Goal: Book appointment/travel/reservation

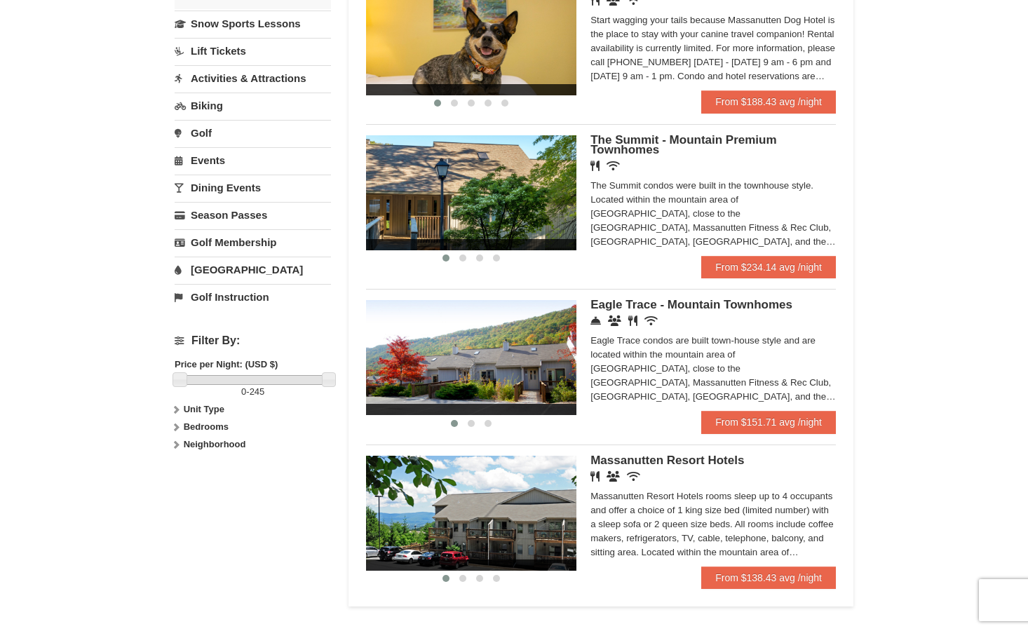
scroll to position [309, 0]
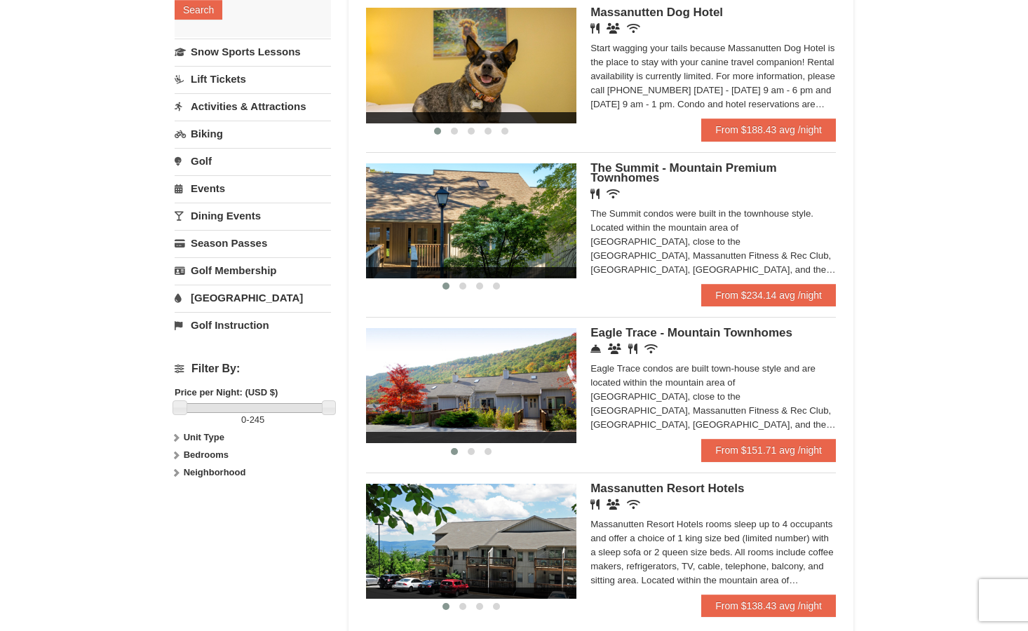
click at [633, 170] on span "The Summit - Mountain Premium Townhomes" at bounding box center [683, 172] width 186 height 23
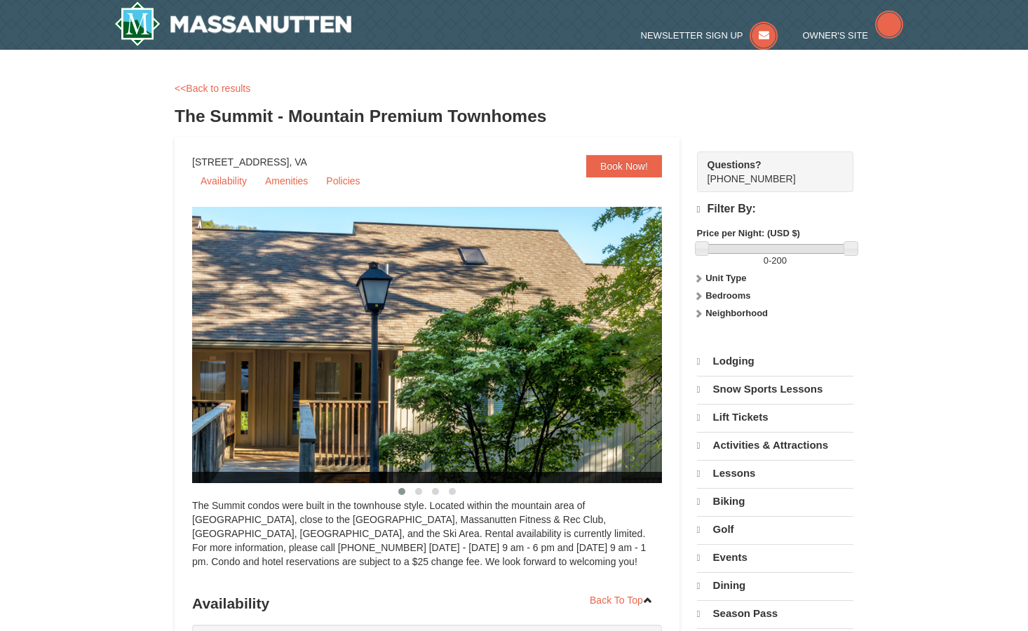
select select "9"
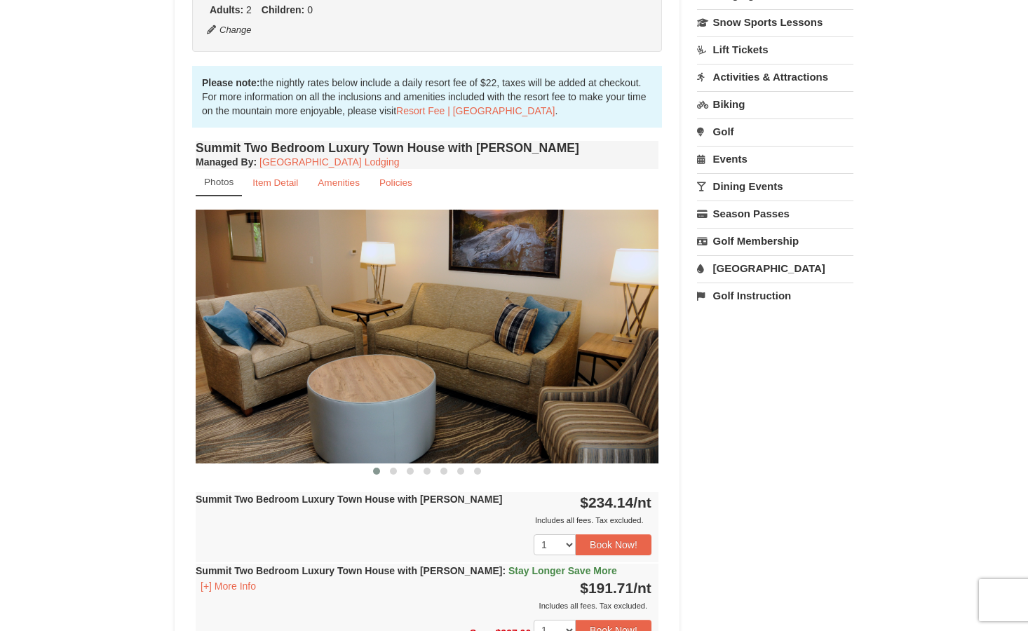
scroll to position [393, 0]
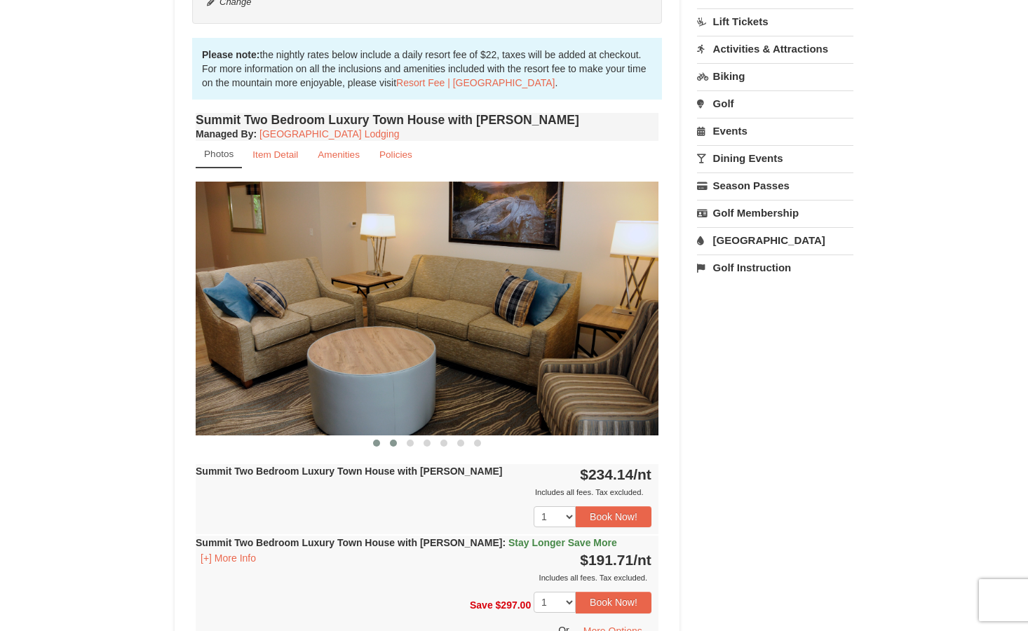
click at [392, 440] on span at bounding box center [393, 443] width 7 height 7
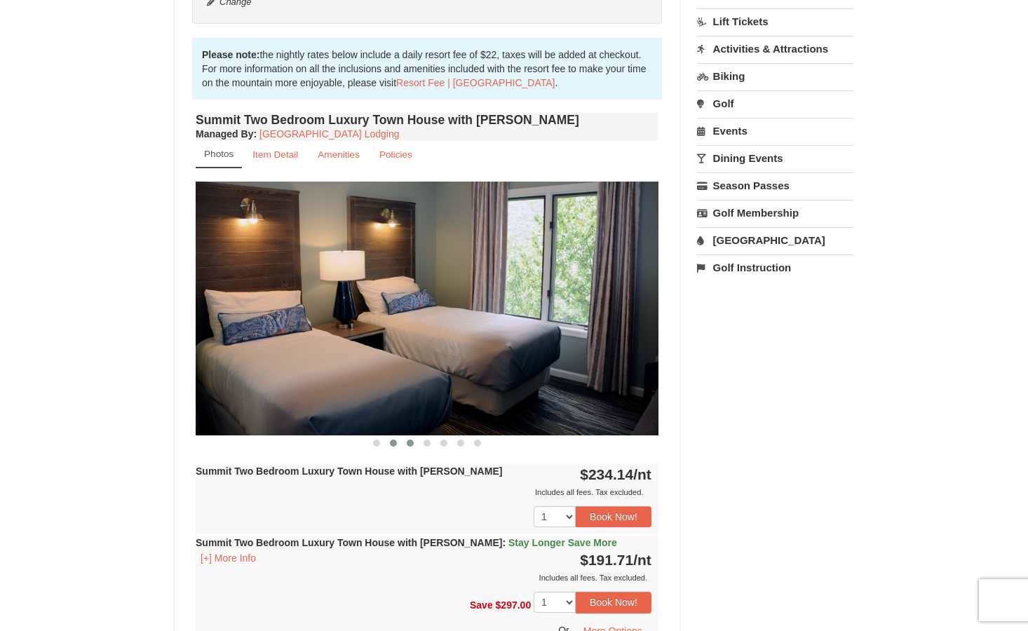
click at [407, 440] on span at bounding box center [410, 443] width 7 height 7
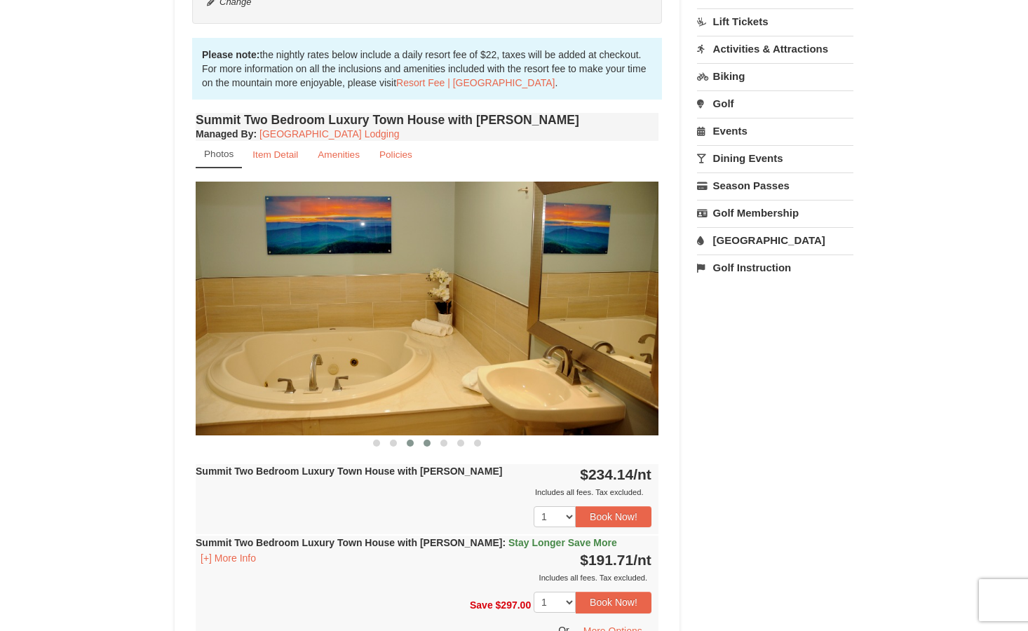
click at [428, 443] on span at bounding box center [427, 443] width 7 height 7
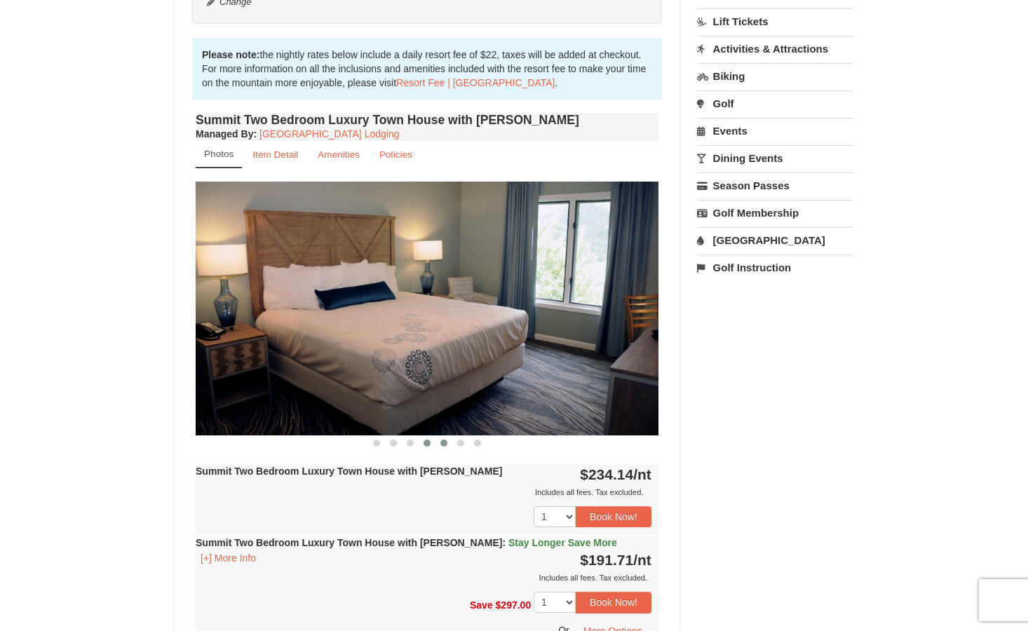
click at [442, 441] on span at bounding box center [443, 443] width 7 height 7
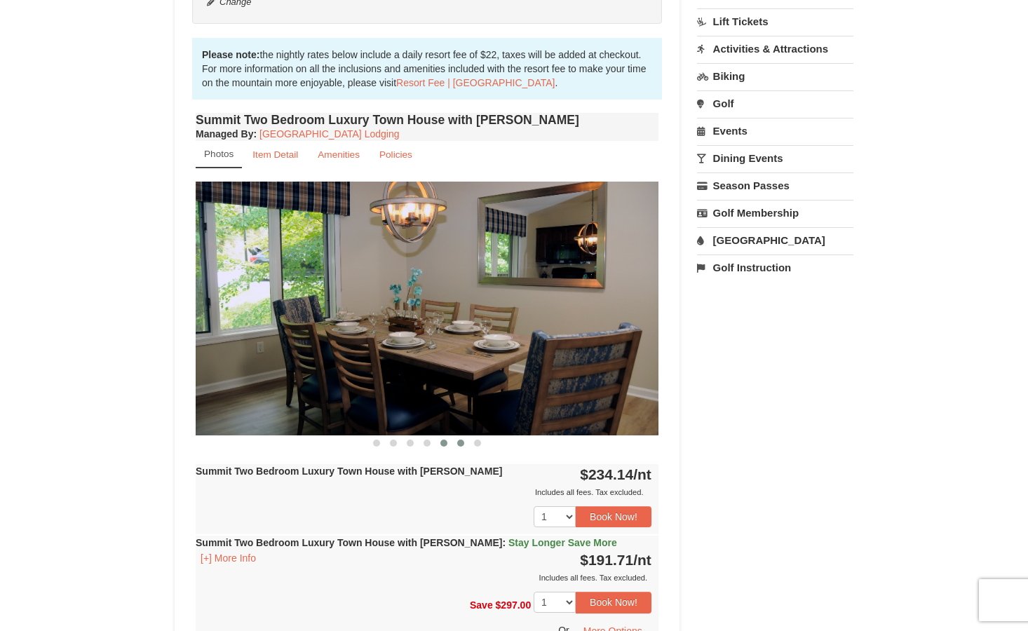
click at [462, 445] on span at bounding box center [460, 443] width 7 height 7
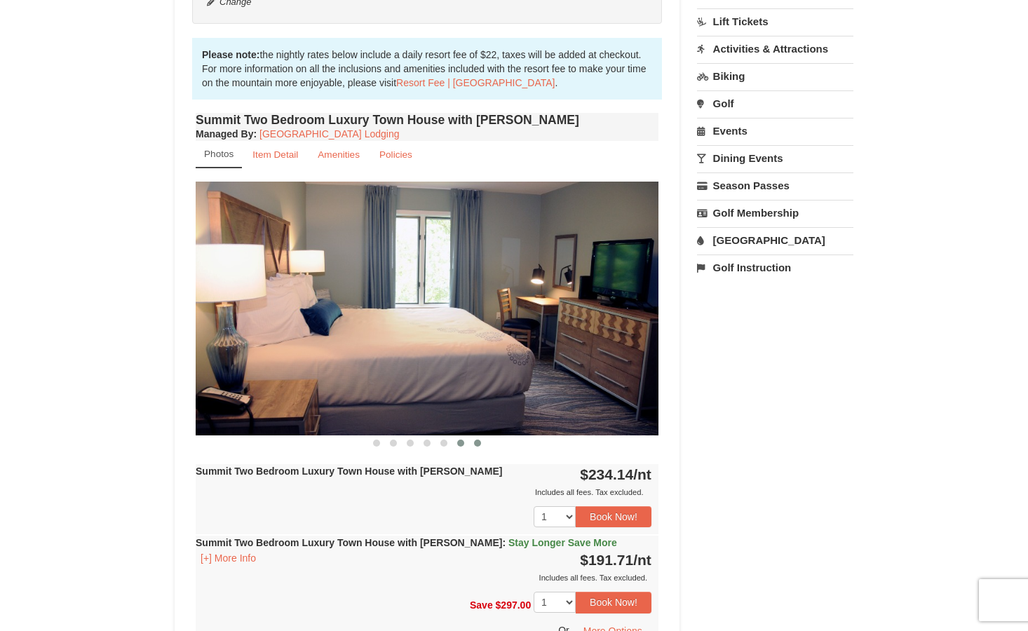
click at [478, 440] on span at bounding box center [477, 443] width 7 height 7
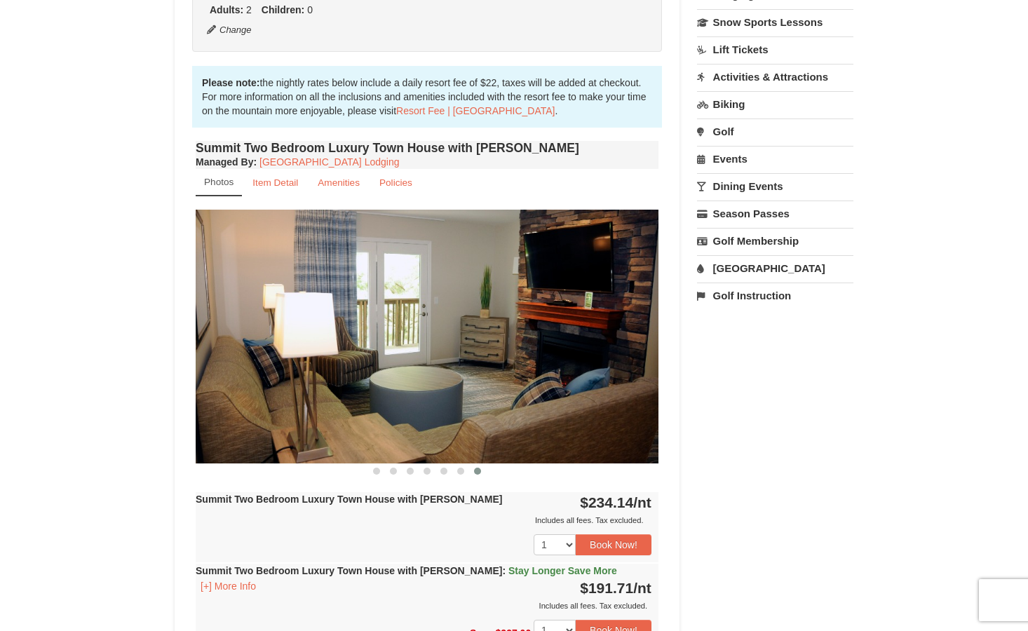
scroll to position [252, 0]
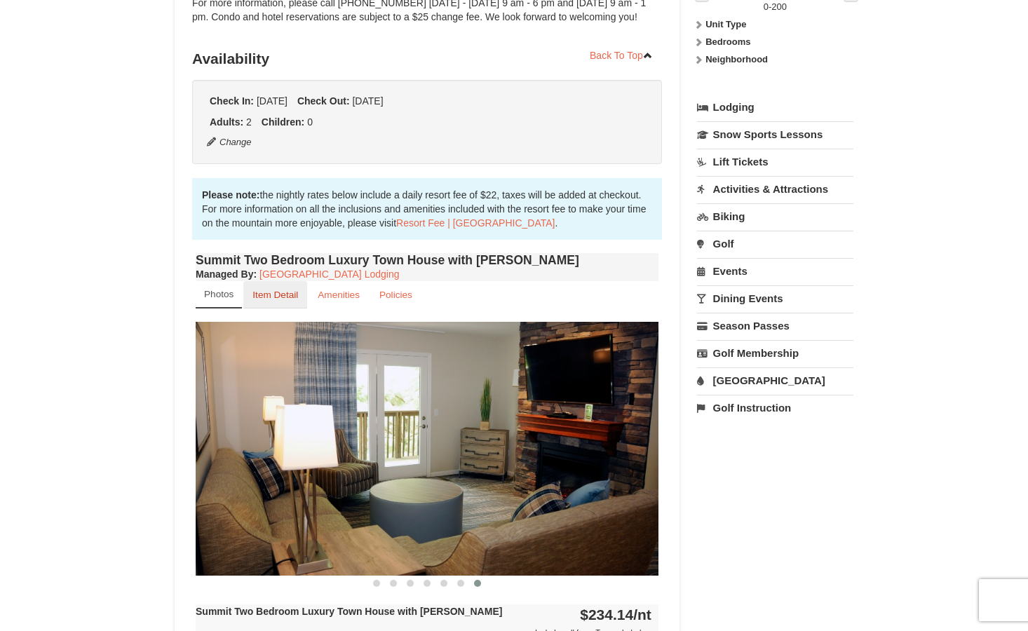
click at [276, 293] on small "Item Detail" at bounding box center [275, 295] width 46 height 11
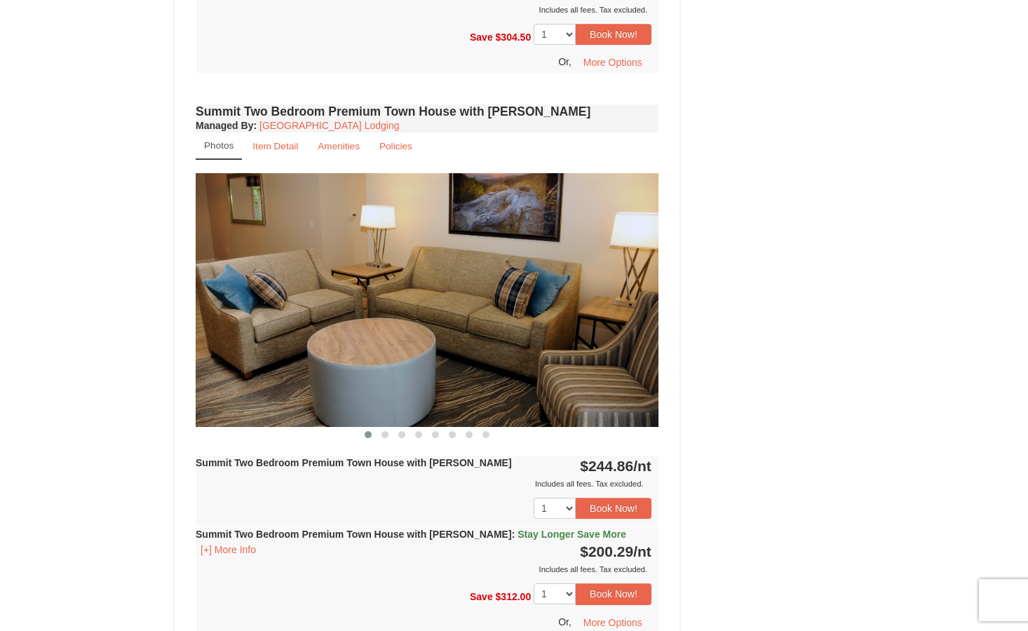
scroll to position [1038, 0]
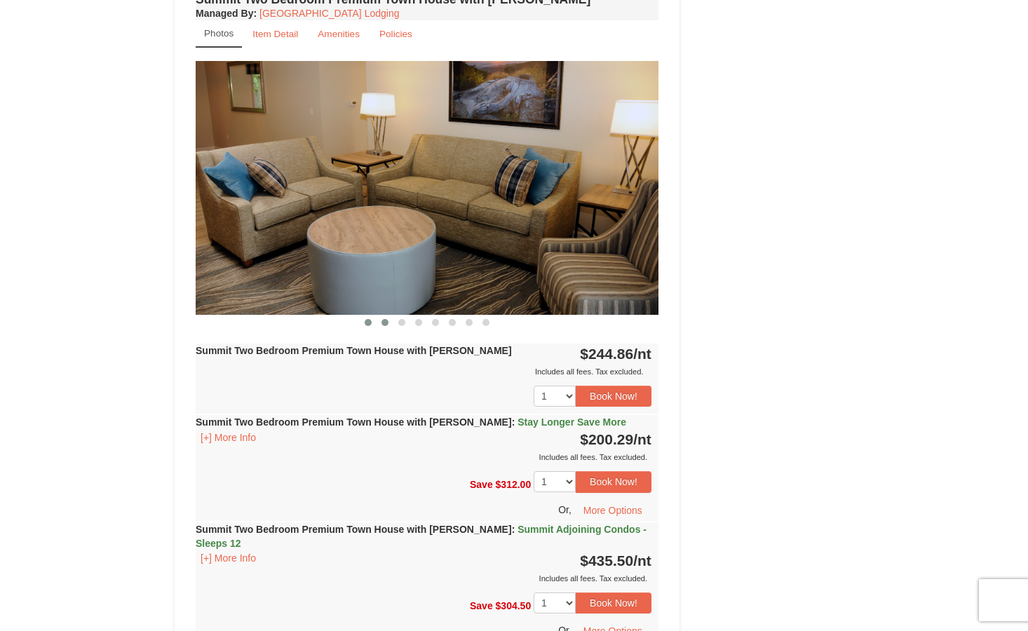
click at [385, 319] on span at bounding box center [384, 322] width 7 height 7
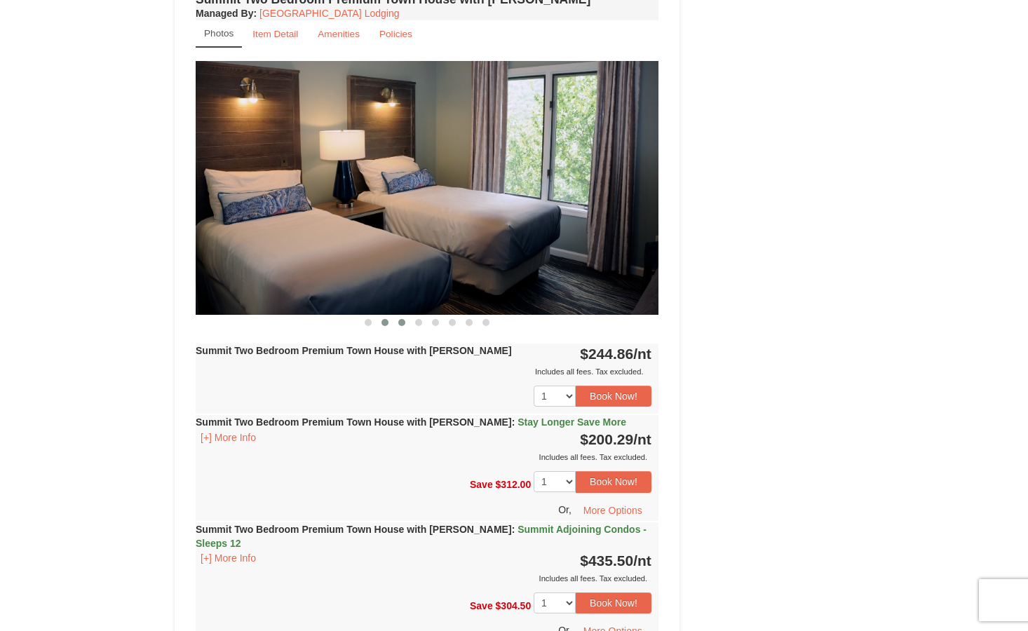
click at [402, 319] on span at bounding box center [401, 322] width 7 height 7
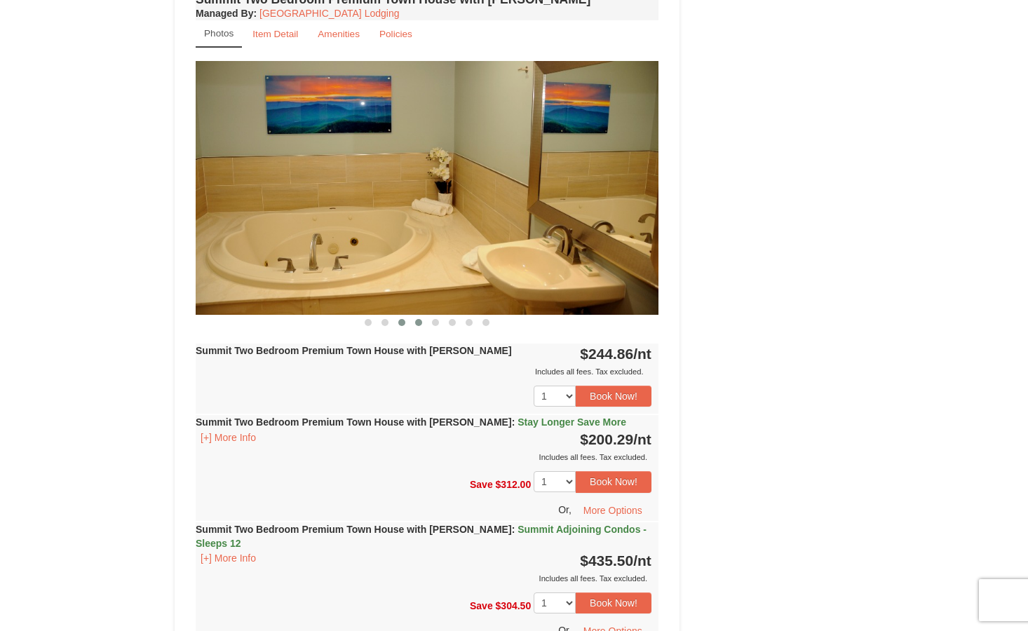
click at [419, 319] on span at bounding box center [418, 322] width 7 height 7
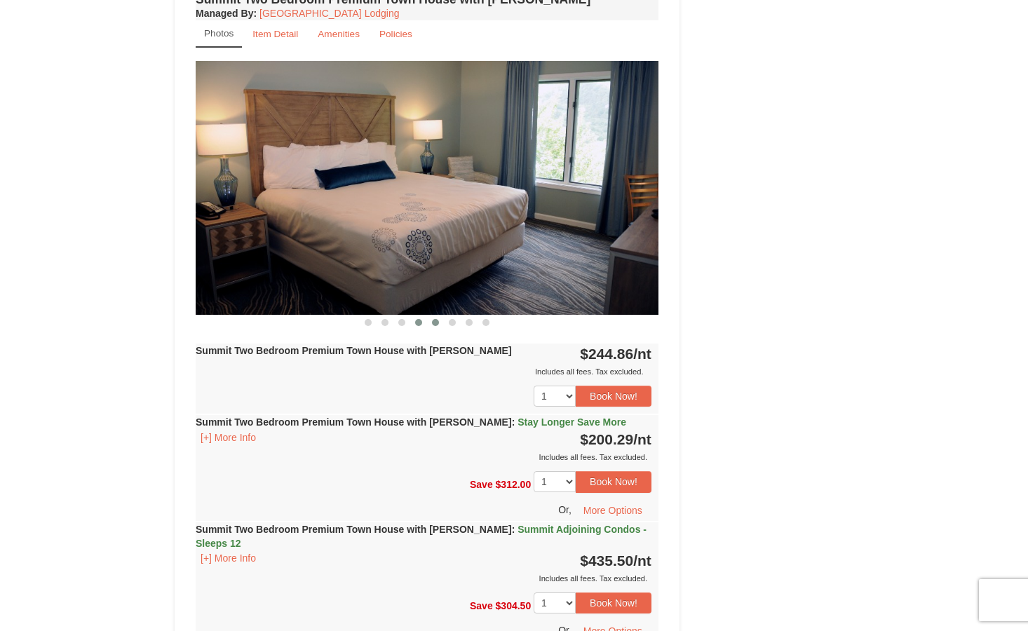
click at [437, 319] on span at bounding box center [435, 322] width 7 height 7
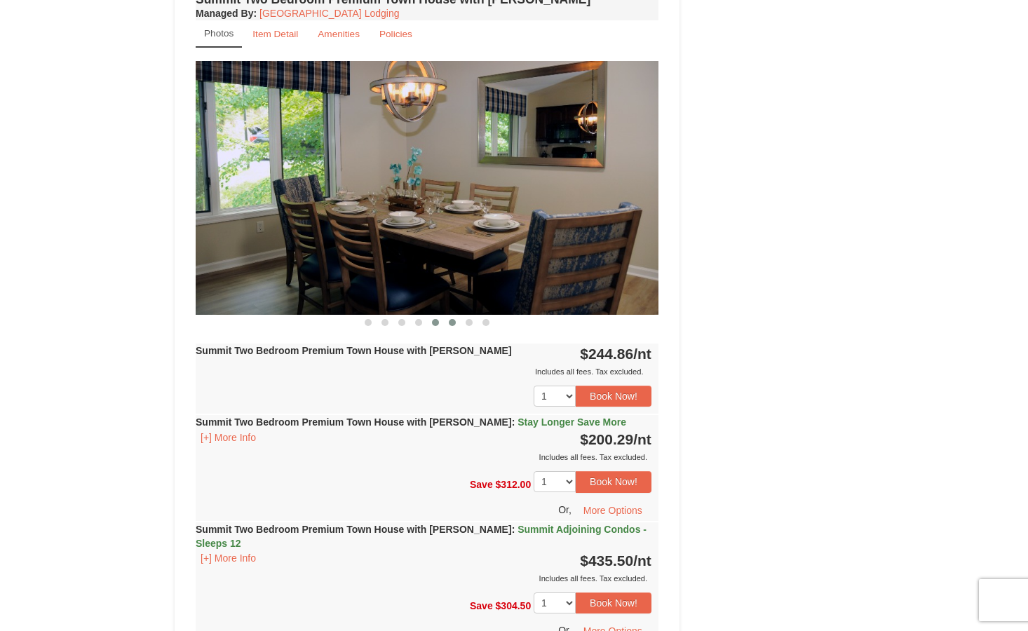
click at [456, 316] on button at bounding box center [452, 323] width 17 height 14
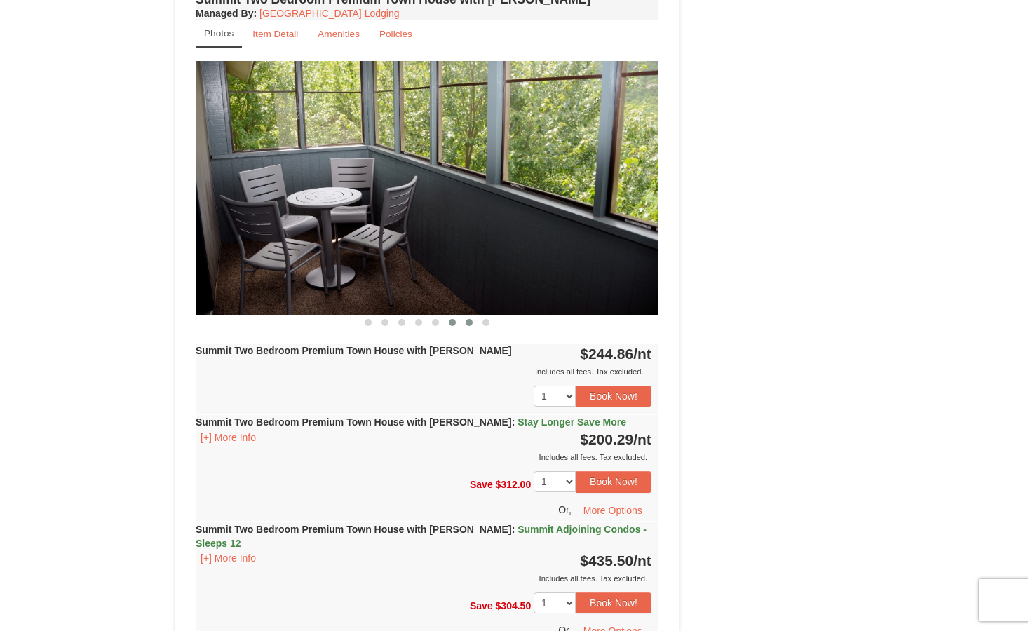
click at [471, 319] on span at bounding box center [469, 322] width 7 height 7
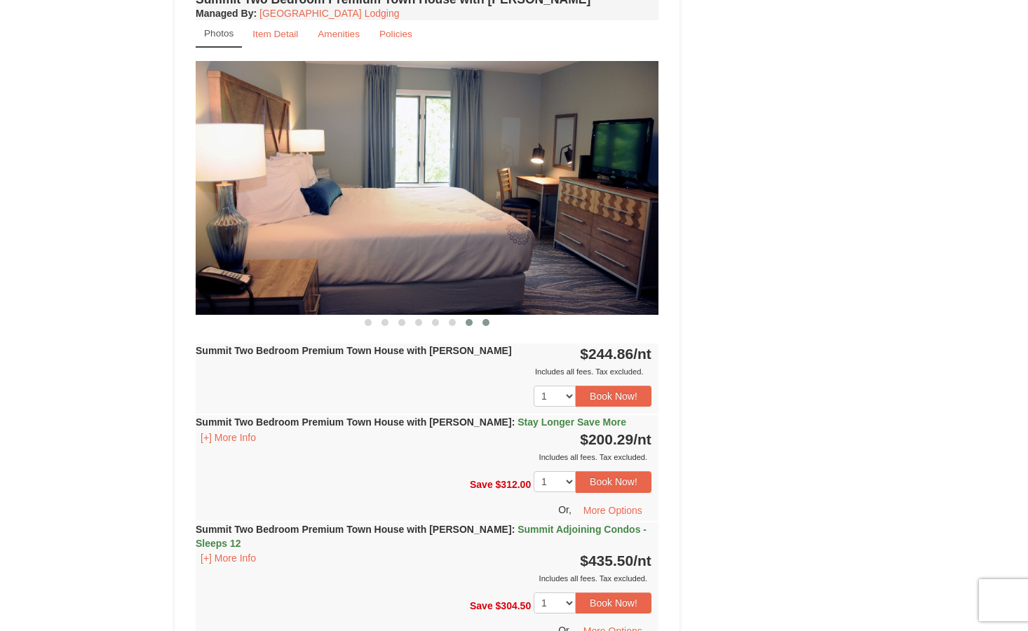
click at [487, 319] on span at bounding box center [485, 322] width 7 height 7
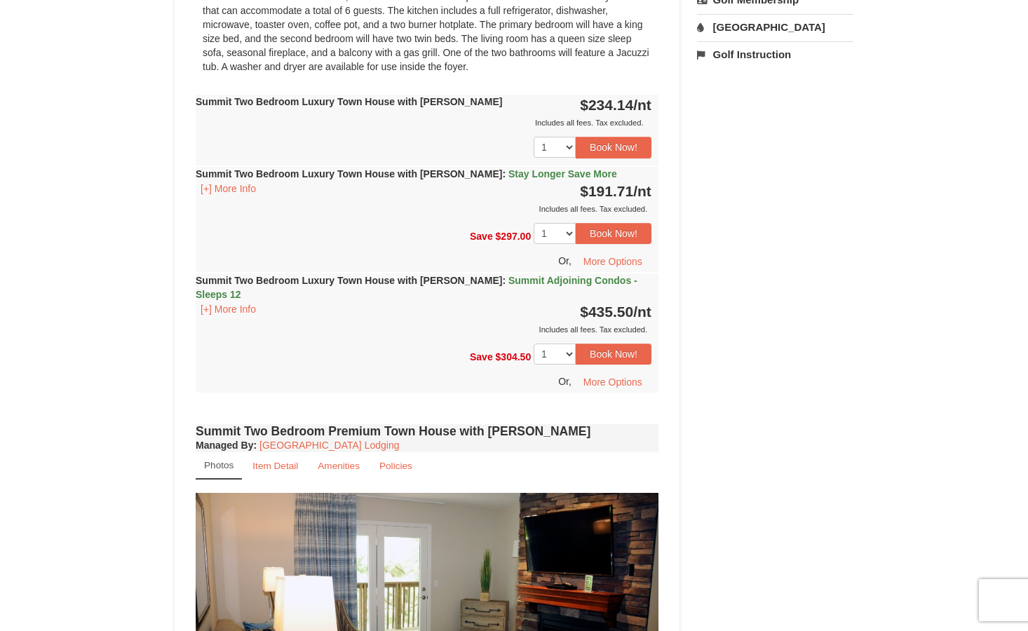
scroll to position [606, 0]
